Goal: Task Accomplishment & Management: Use online tool/utility

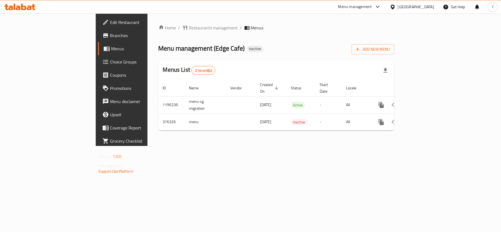
click at [110, 63] on span "Choice Groups" at bounding box center [142, 62] width 65 height 7
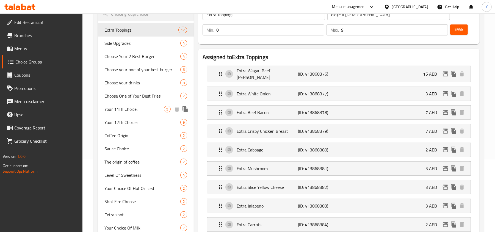
scroll to position [73, 0]
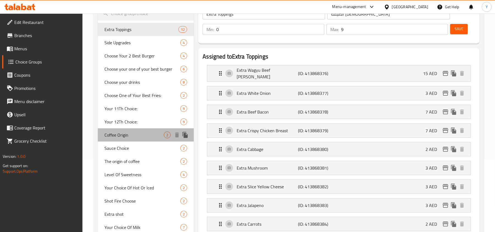
click at [133, 137] on span "Coffee Origin" at bounding box center [133, 135] width 59 height 7
type input "Coffee Origin"
type input "أصل قهوة"
type input "2"
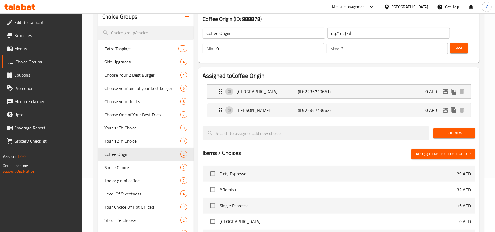
scroll to position [37, 0]
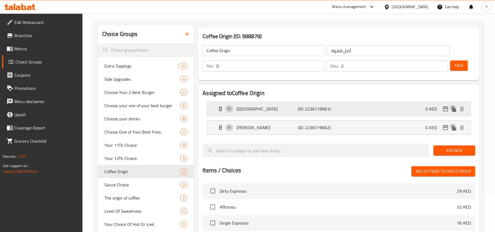
click at [277, 105] on div "[GEOGRAPHIC_DATA] (ID: 2236719661) 0 AED" at bounding box center [340, 109] width 247 height 14
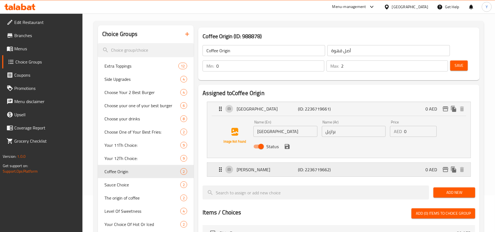
click at [324, 169] on p "(ID: 2236719662)" at bounding box center [318, 169] width 41 height 7
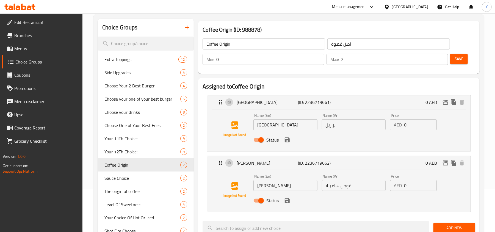
scroll to position [0, 0]
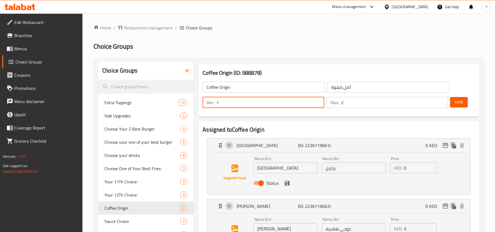
type input "1"
click at [317, 101] on input "1" at bounding box center [270, 102] width 108 height 11
type input "1"
click at [440, 105] on input "1" at bounding box center [394, 102] width 107 height 11
